Goal: Check status: Check status

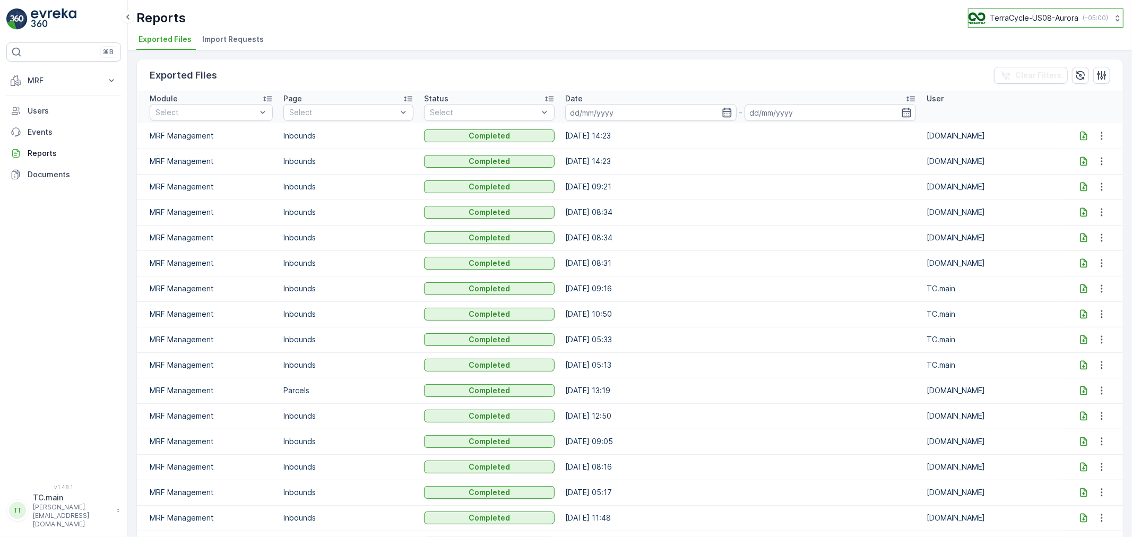
click at [1025, 22] on p "TerraCycle-US08-Aurora" at bounding box center [1034, 18] width 89 height 11
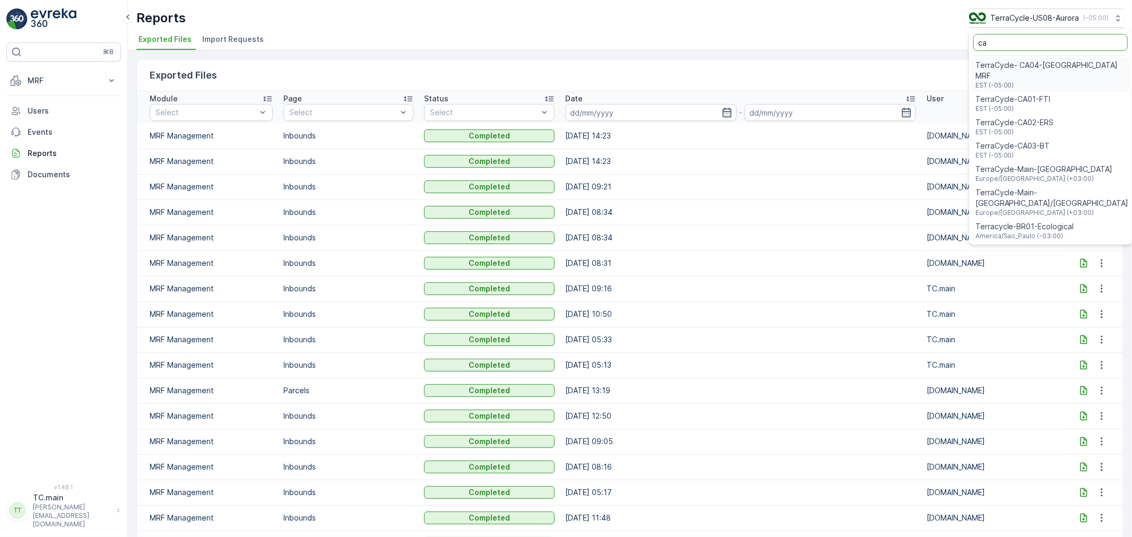
type input "ca"
click at [1066, 92] on div "TerraCycle-CA01-FTI EST (-05:00)" at bounding box center [1050, 103] width 159 height 23
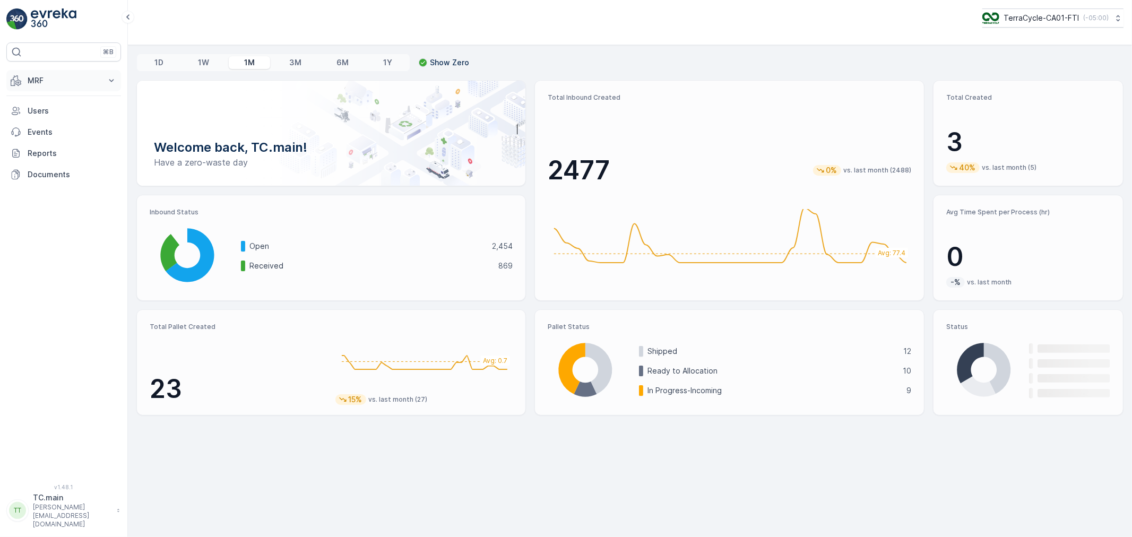
click at [56, 80] on p "MRF" at bounding box center [64, 80] width 72 height 11
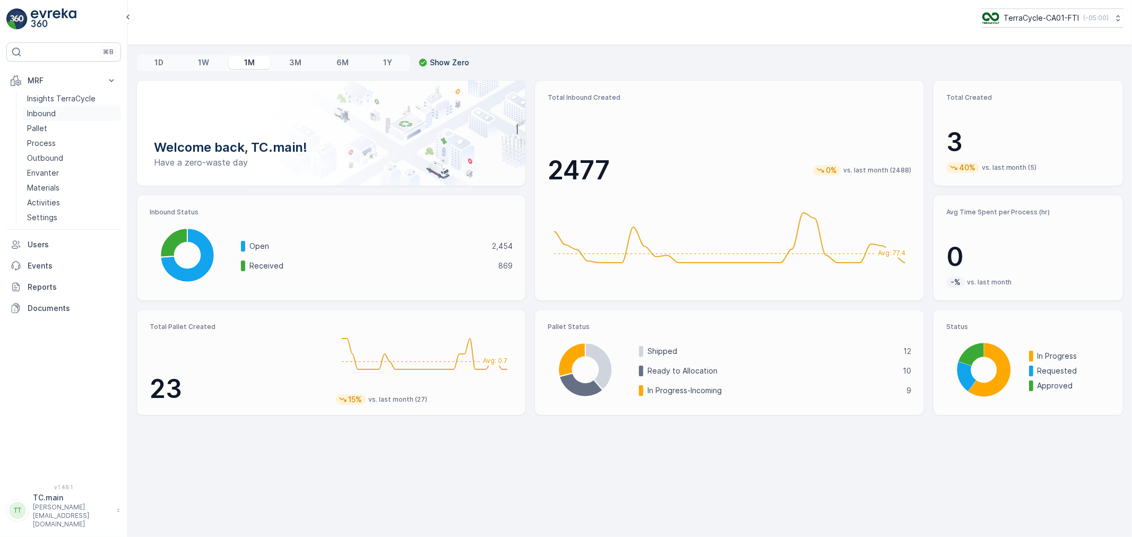
click at [54, 114] on p "Inbound" at bounding box center [41, 113] width 29 height 11
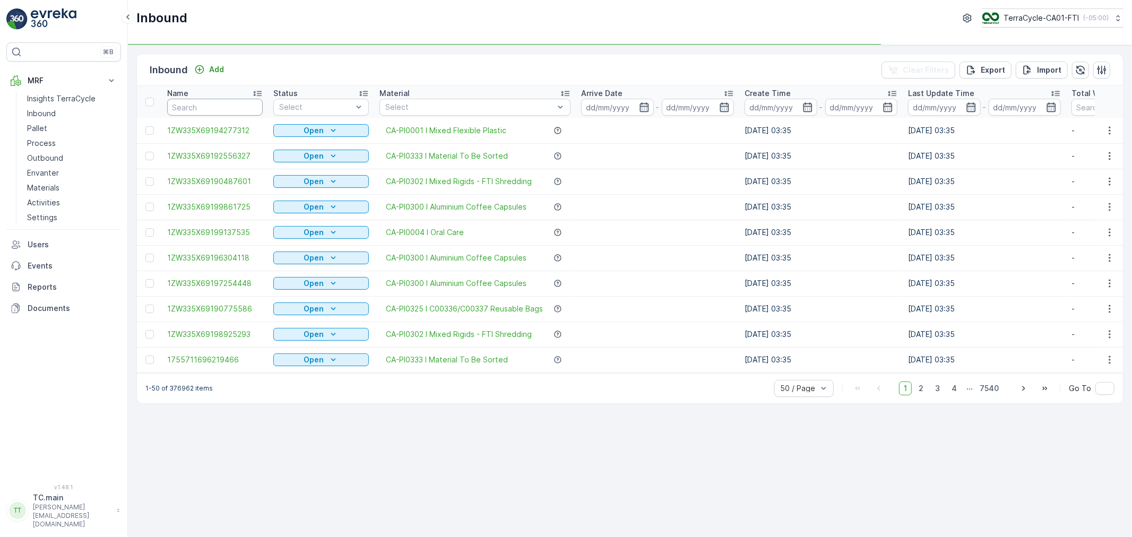
click at [210, 104] on input "text" at bounding box center [215, 107] width 96 height 17
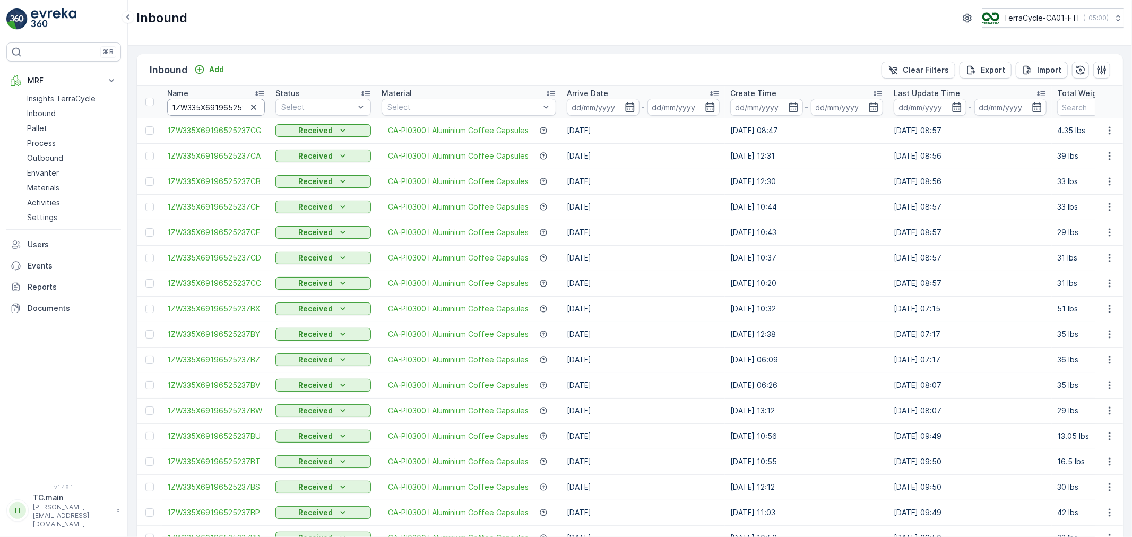
click at [205, 105] on input "1ZW335X69196525237" at bounding box center [216, 107] width 98 height 17
paste input "2904012"
type input "1ZW335X69192904012"
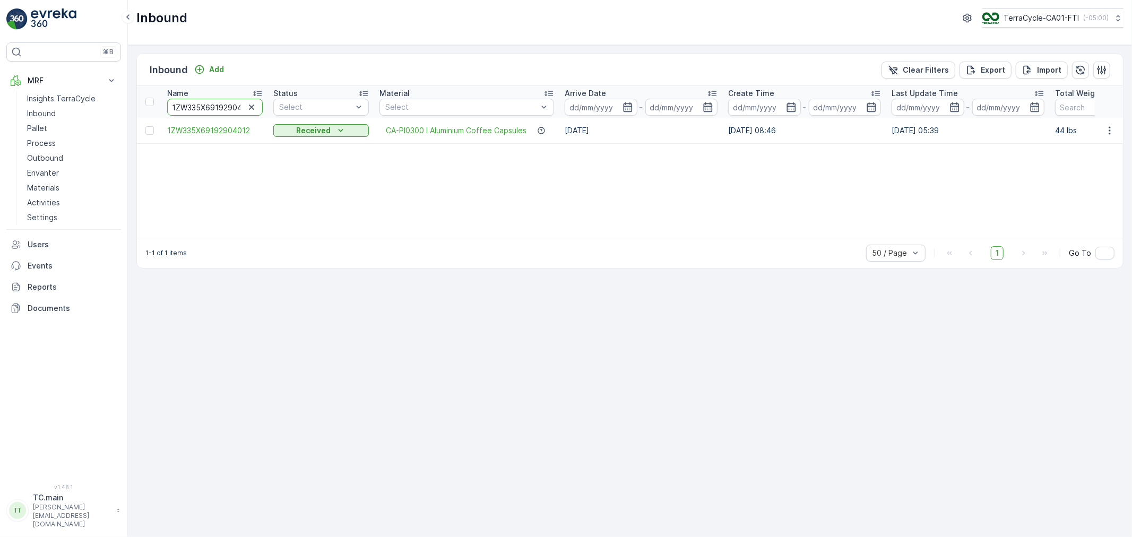
click at [197, 104] on input "1ZW335X69192904012" at bounding box center [215, 107] width 96 height 17
paste input "6820631"
type input "1ZW335X69196820631"
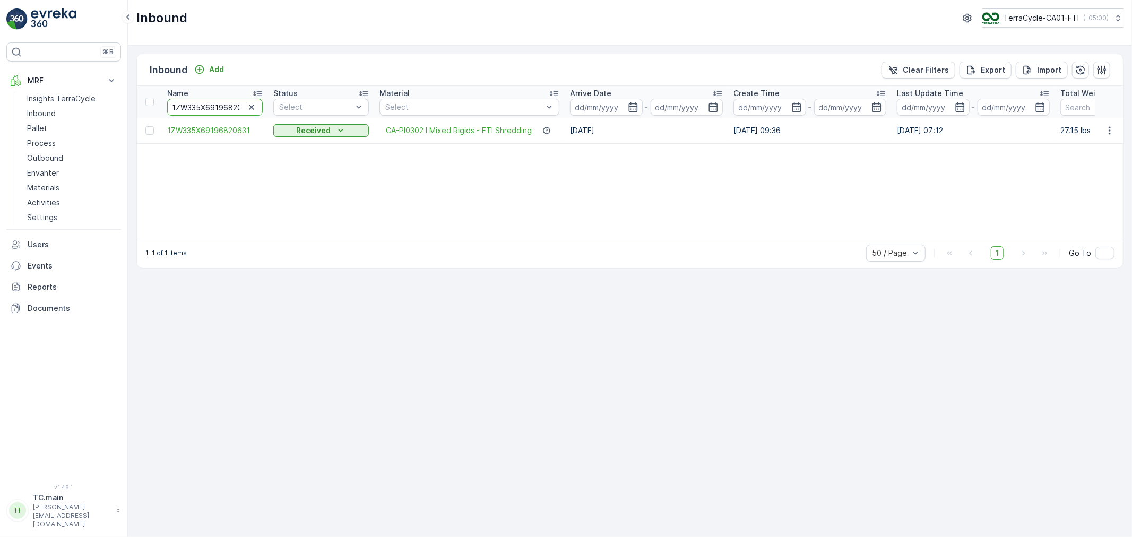
click at [194, 108] on input "1ZW335X69196820631" at bounding box center [215, 107] width 96 height 17
paste input "754671708612720"
type input "1754671708612720"
